Goal: Navigation & Orientation: Find specific page/section

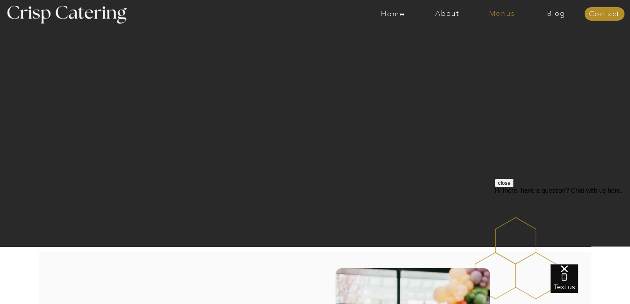
click at [507, 13] on nav "Menus" at bounding box center [501, 14] width 54 height 8
click at [484, 47] on nav "Winter (Sep-Feb)" at bounding box center [500, 47] width 65 height 8
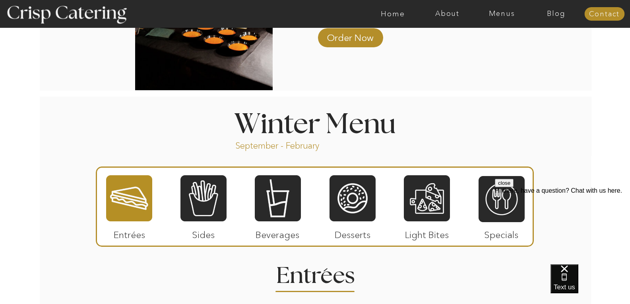
scroll to position [801, 0]
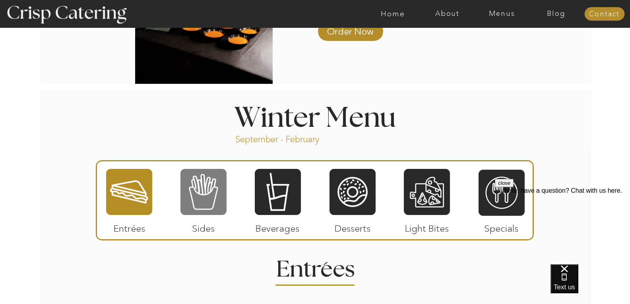
click at [205, 193] on div at bounding box center [203, 192] width 46 height 48
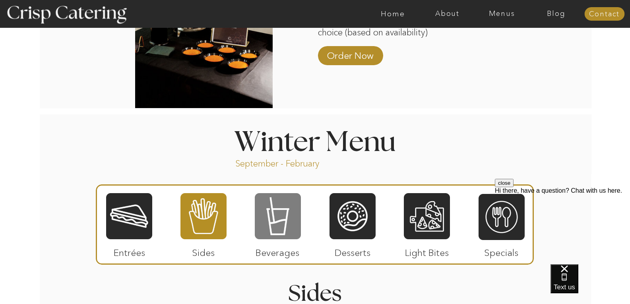
scroll to position [772, 0]
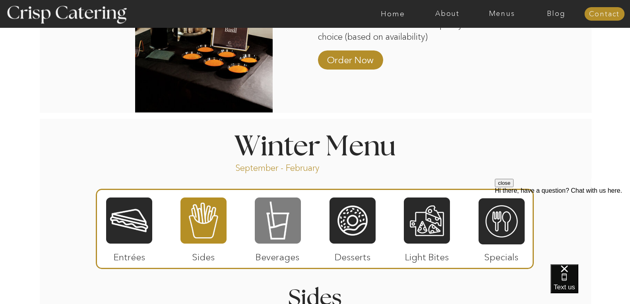
click at [272, 228] on div at bounding box center [278, 221] width 46 height 48
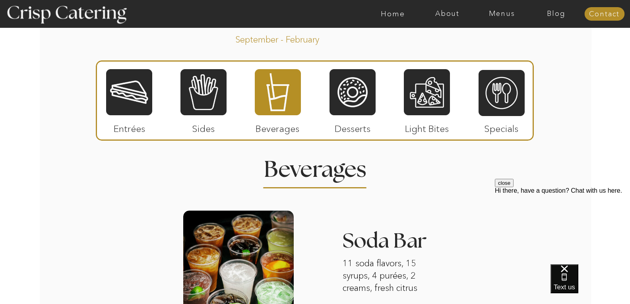
scroll to position [900, 0]
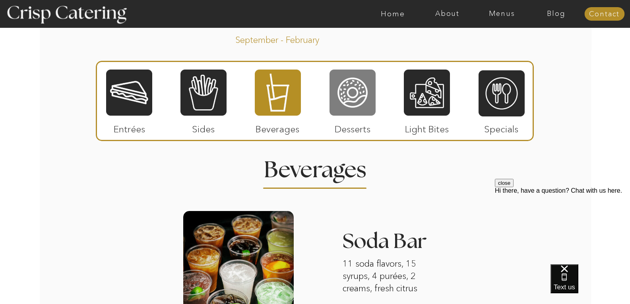
click at [350, 93] on div at bounding box center [352, 93] width 46 height 48
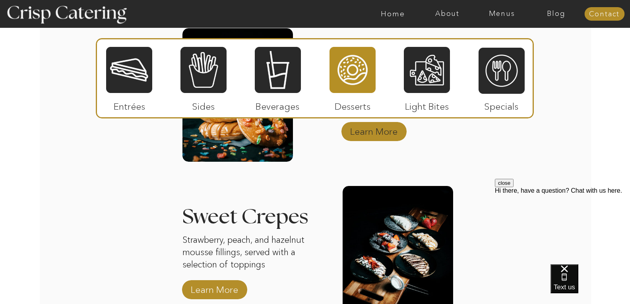
scroll to position [1082, 0]
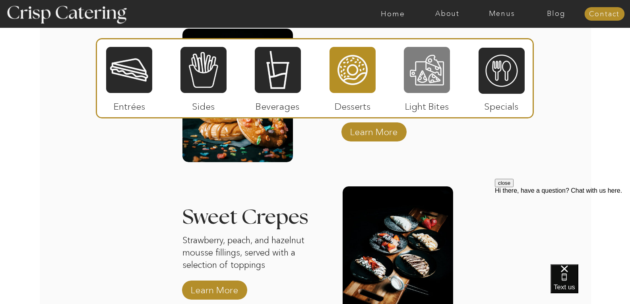
click at [430, 65] on div at bounding box center [427, 70] width 46 height 48
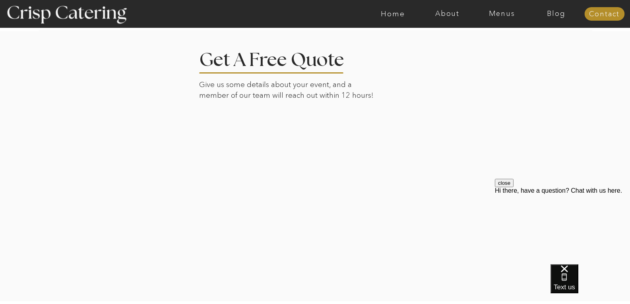
scroll to position [1512, 0]
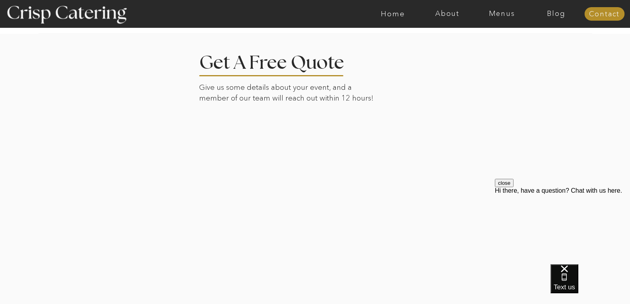
click at [453, 49] on div at bounding box center [315, 168] width 553 height 271
